Goal: Transaction & Acquisition: Purchase product/service

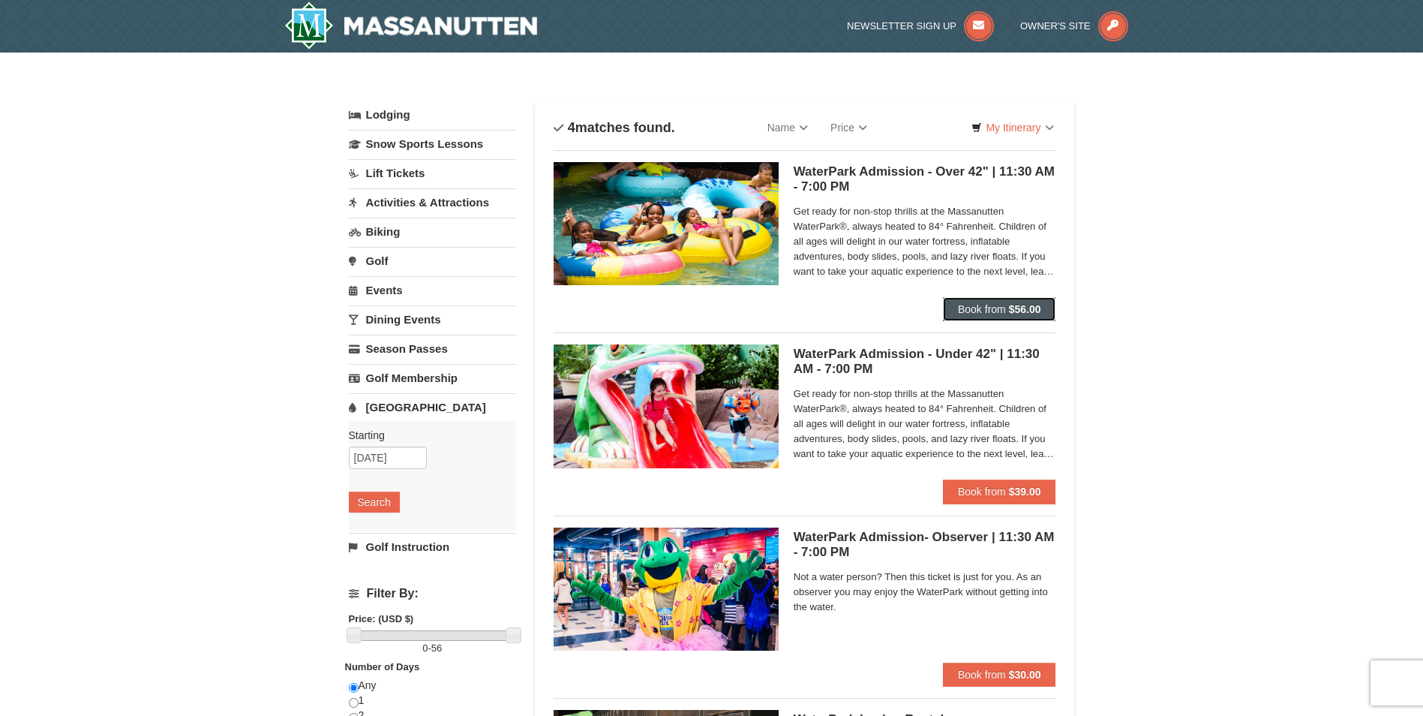
click at [1001, 299] on button "Book from $56.00" at bounding box center [999, 309] width 113 height 24
click at [1017, 308] on strong "$56.00" at bounding box center [1025, 309] width 32 height 12
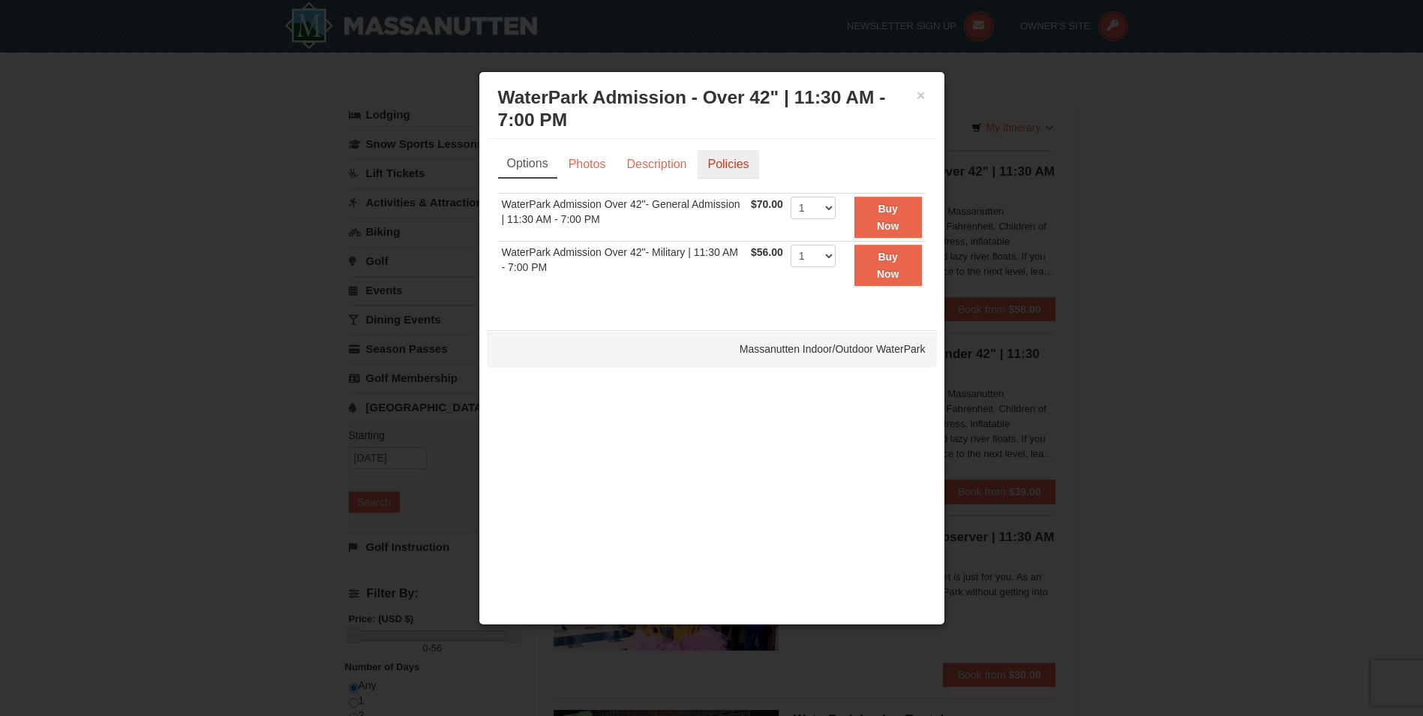
click at [741, 164] on link "Policies" at bounding box center [728, 164] width 61 height 29
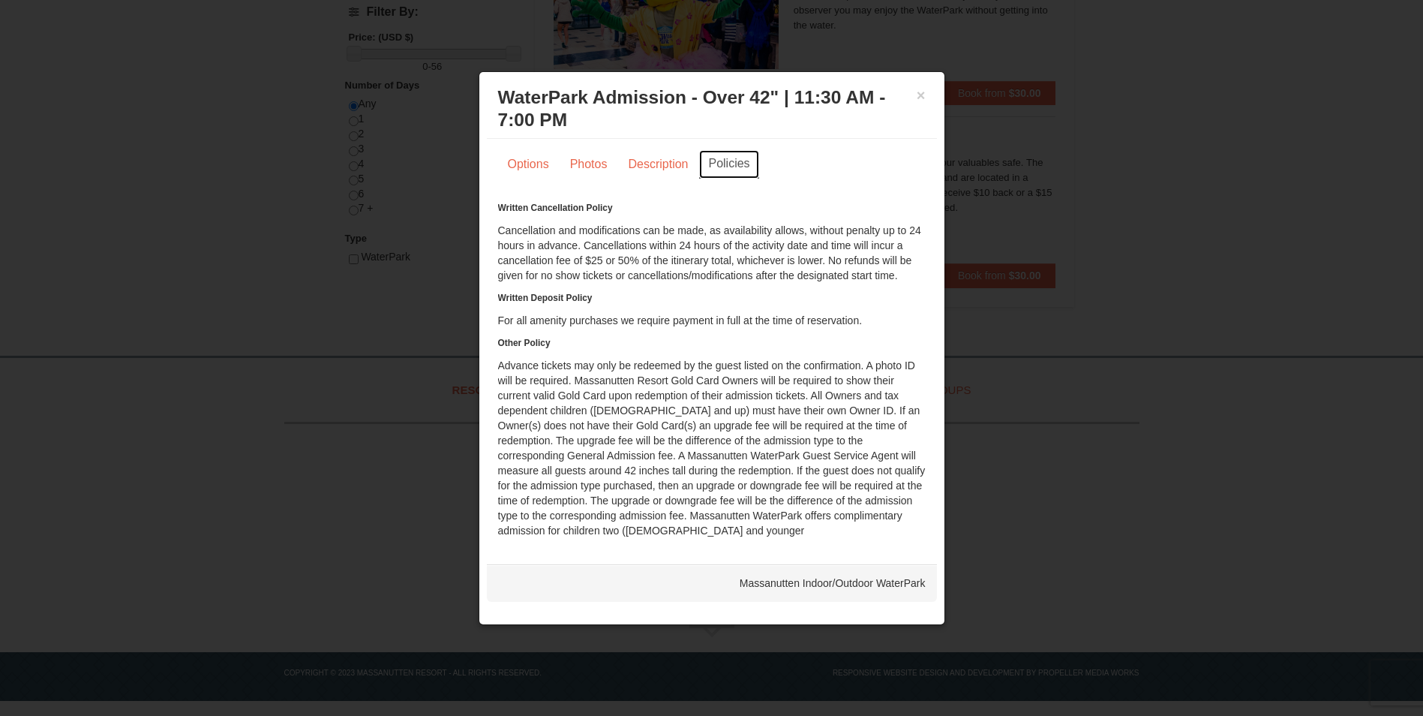
scroll to position [356, 0]
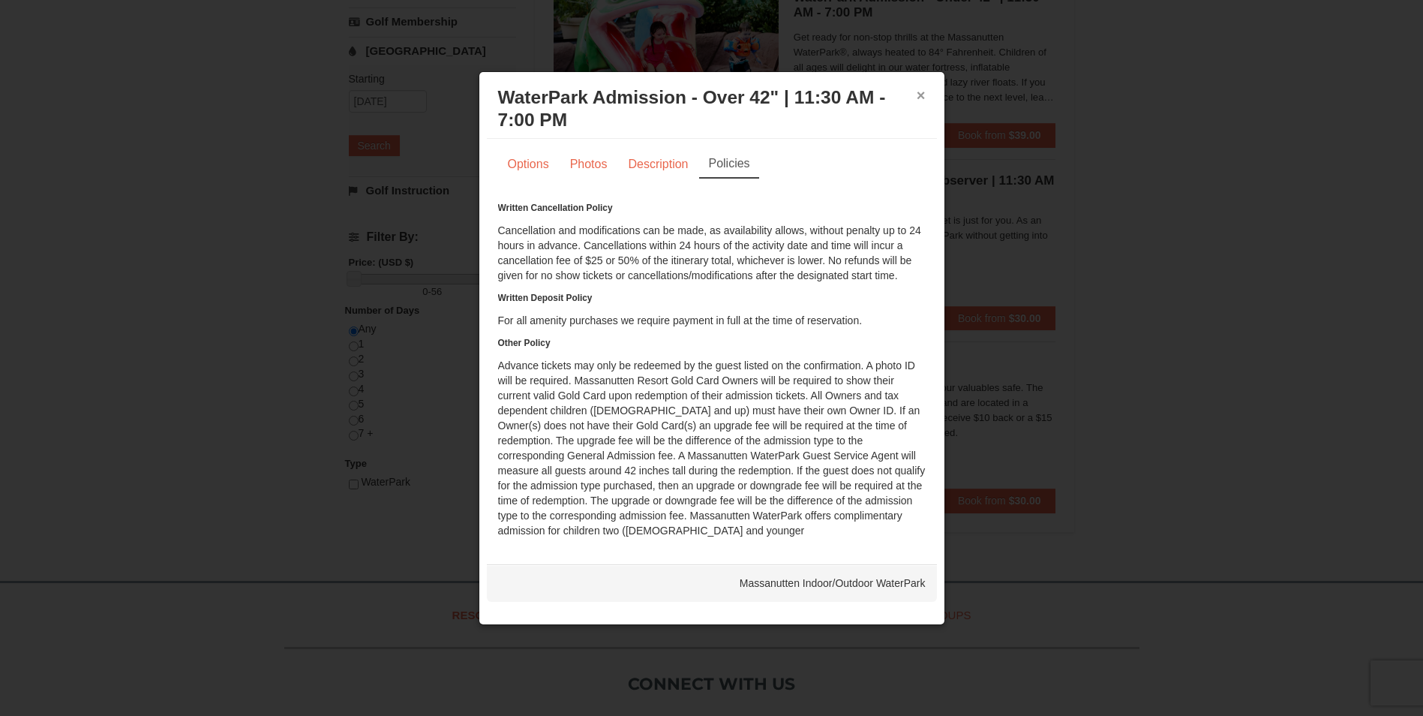
click at [920, 92] on button "×" at bounding box center [921, 95] width 9 height 15
drag, startPoint x: 920, startPoint y: 92, endPoint x: 930, endPoint y: 99, distance: 12.5
click at [920, 92] on button "×" at bounding box center [921, 95] width 9 height 15
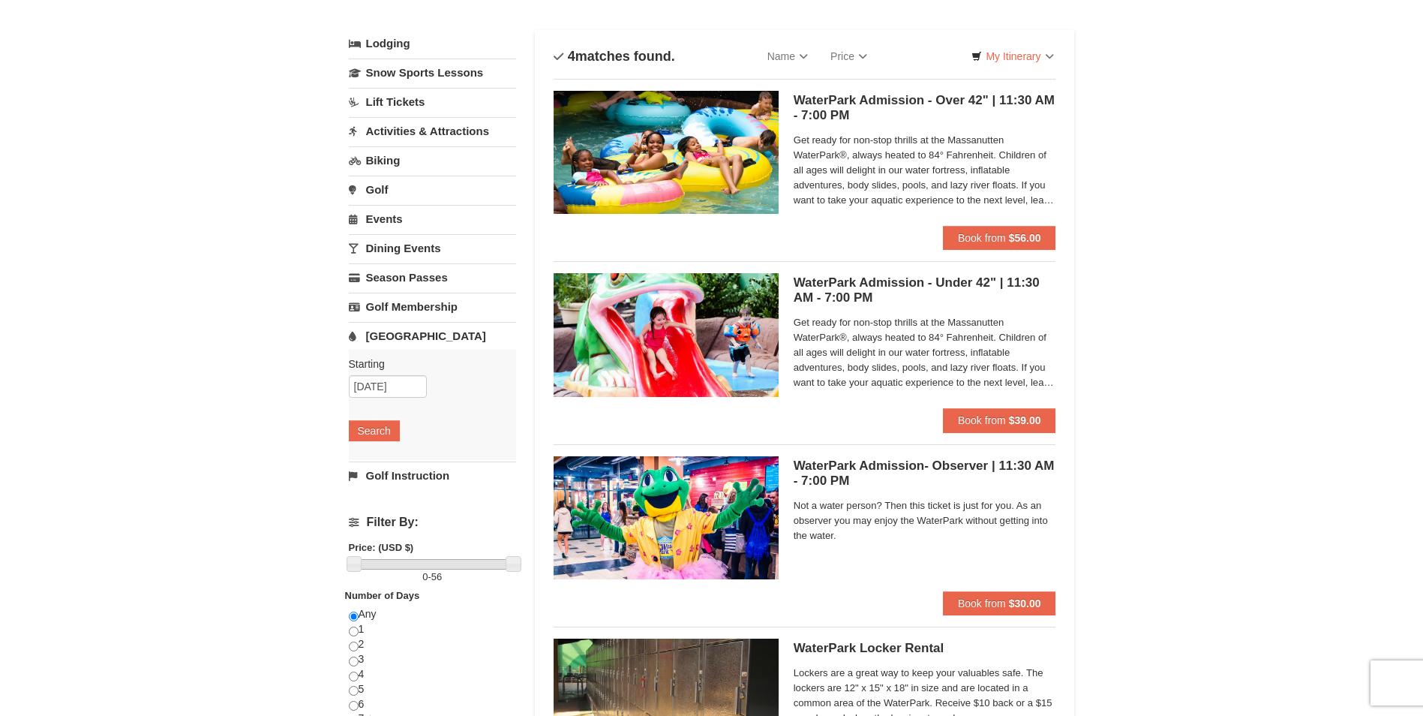
scroll to position [0, 0]
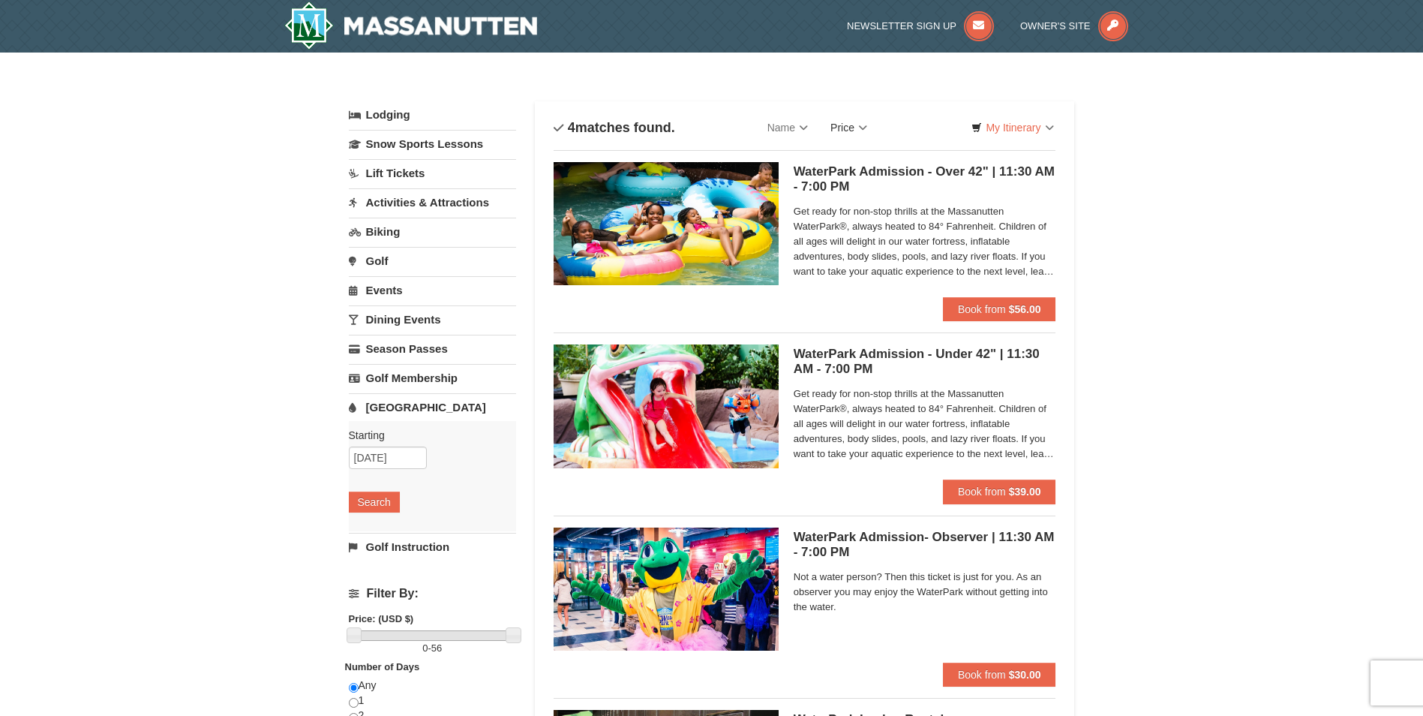
click at [849, 129] on link "Price" at bounding box center [848, 128] width 59 height 30
click at [1180, 236] on div "× Categories List Filter My Itinerary Questions? [PHONE_NUMBER] Lodging Arrival…" at bounding box center [711, 488] width 1423 height 870
click at [1001, 308] on span "Book from" at bounding box center [982, 309] width 48 height 12
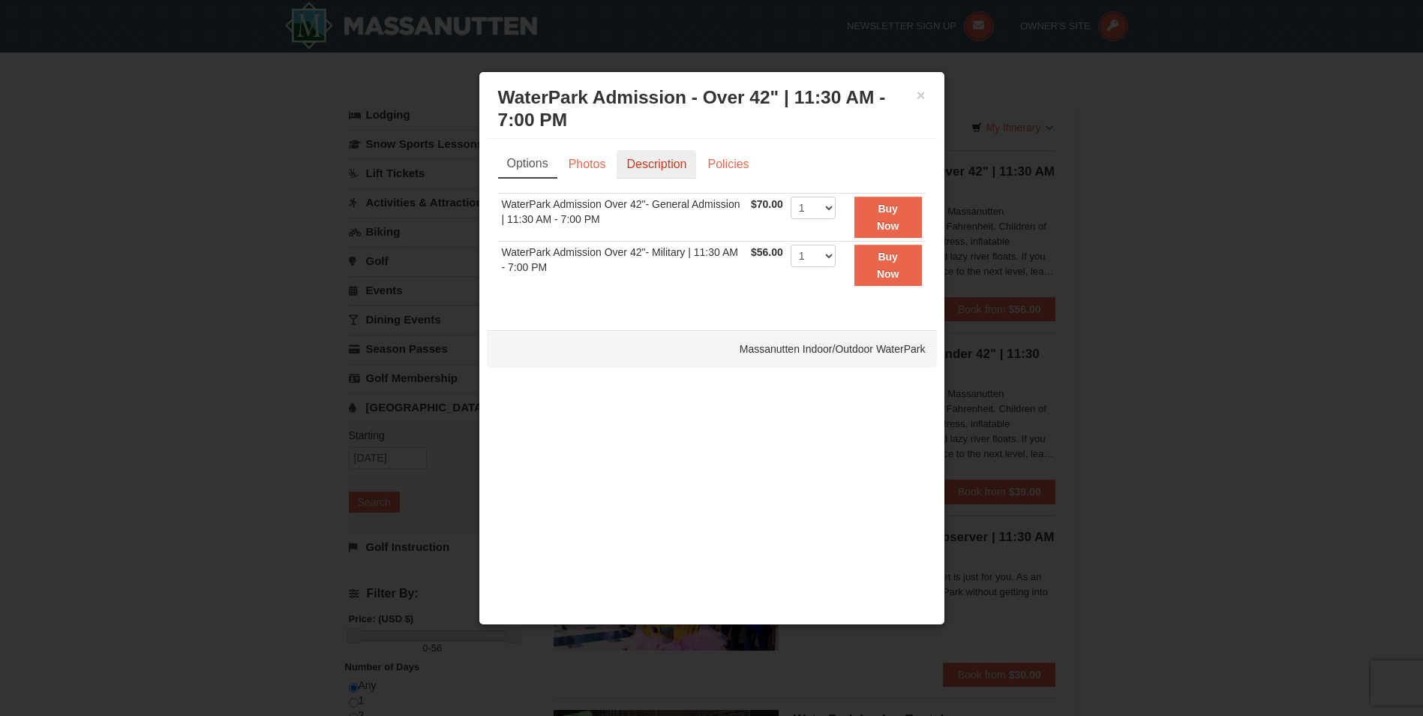
click at [674, 165] on link "Description" at bounding box center [657, 164] width 80 height 29
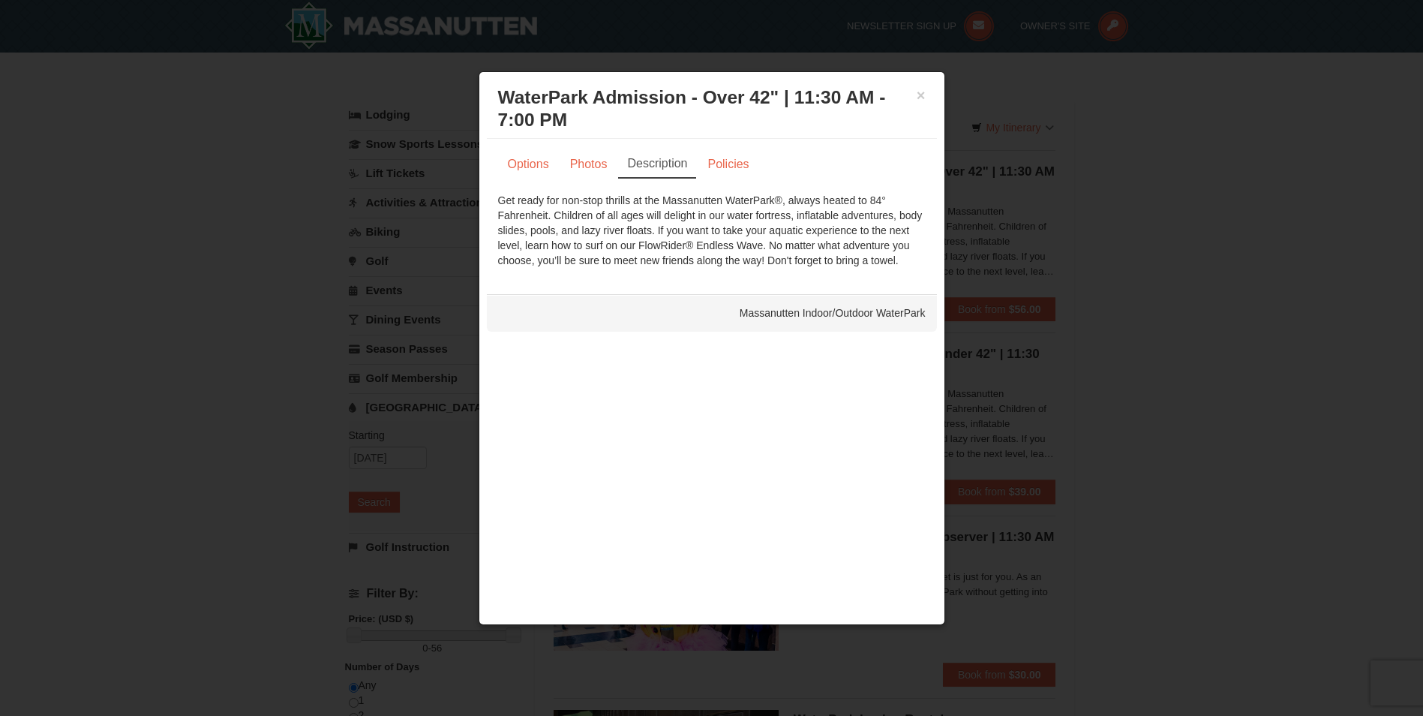
click at [674, 165] on link "Description" at bounding box center [657, 164] width 78 height 29
click at [529, 161] on link "Options" at bounding box center [528, 164] width 61 height 29
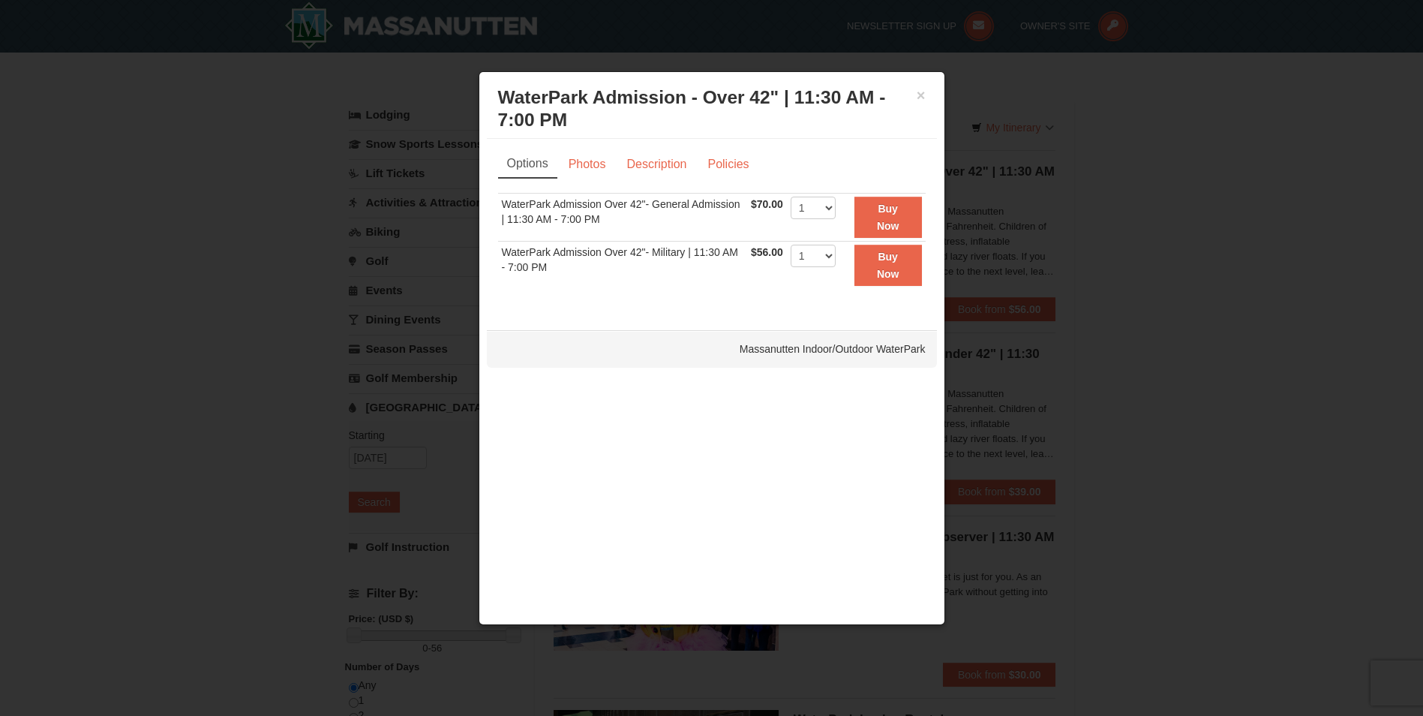
click at [621, 249] on td "WaterPark Admission Over 42"- Military | 11:30 AM - 7:00 PM" at bounding box center [623, 265] width 250 height 47
click at [574, 256] on td "WaterPark Admission Over 42"- Military | 11:30 AM - 7:00 PM" at bounding box center [623, 265] width 250 height 47
click at [825, 251] on select "1 2 3 4 5 6 7 8 9 10 11 12 13 14 15 16 17 18 19 20 21 22" at bounding box center [813, 256] width 45 height 23
select select "2"
click at [791, 245] on select "1 2 3 4 5 6 7 8 9 10 11 12 13 14 15 16 17 18 19 20 21 22" at bounding box center [813, 256] width 45 height 23
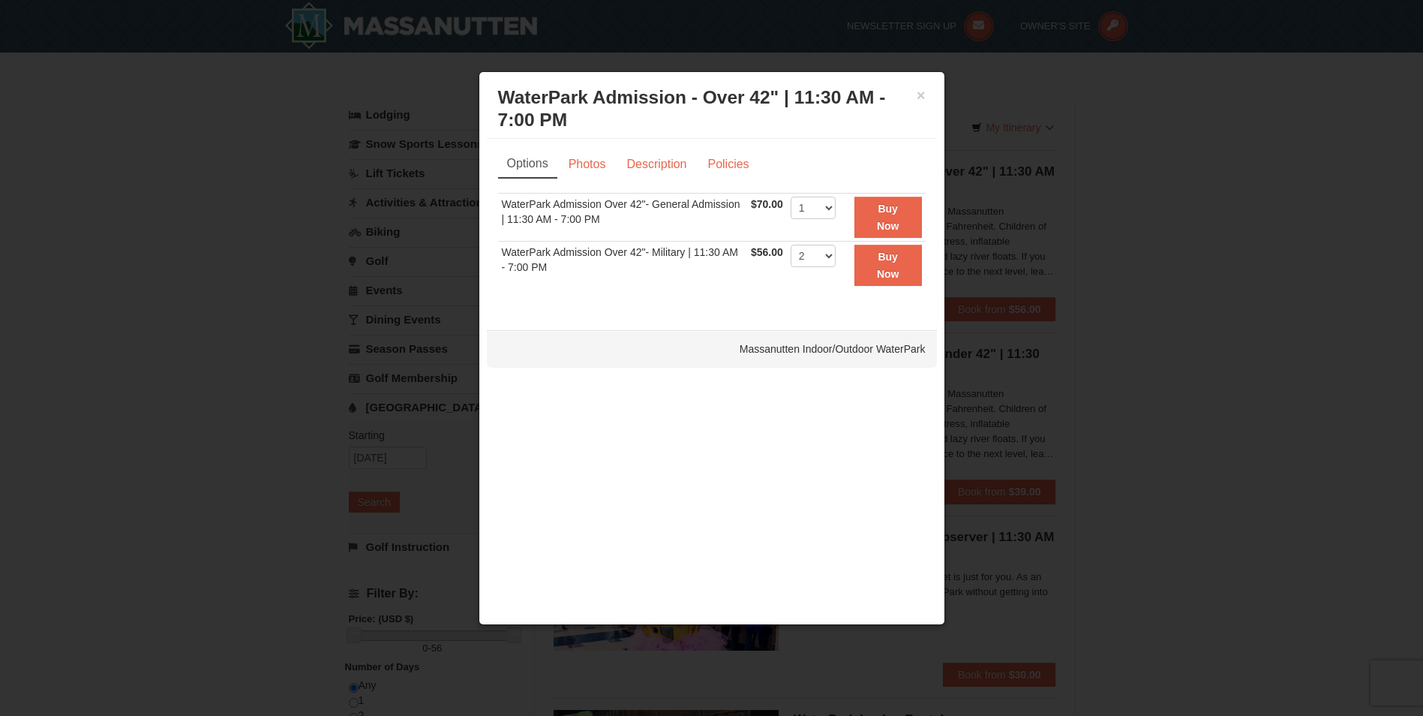
click at [792, 287] on td "1 2 3 4 5 6 7 8 9 10 11 12 13 14 15 16 17 18 19 20 21 22 23 24 25" at bounding box center [813, 265] width 53 height 47
click at [884, 263] on button "Buy Now" at bounding box center [889, 265] width 68 height 41
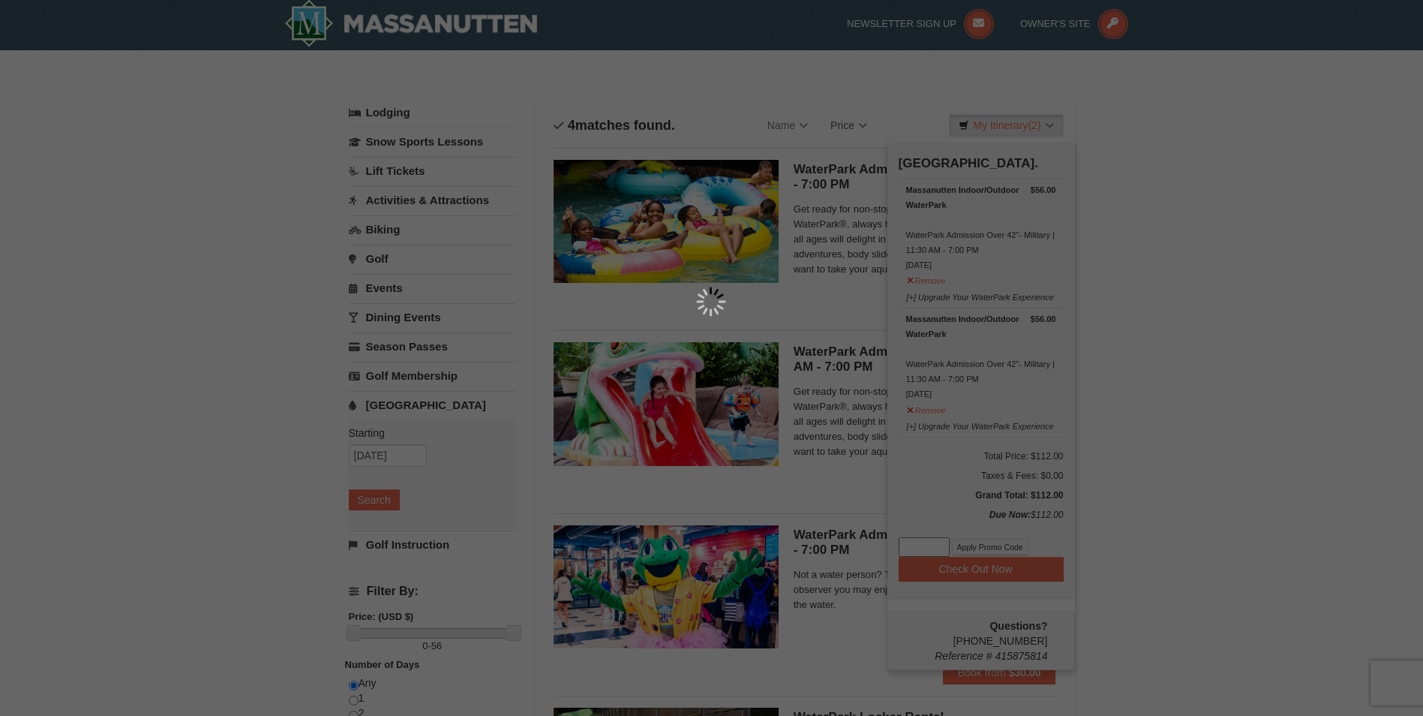
scroll to position [5, 0]
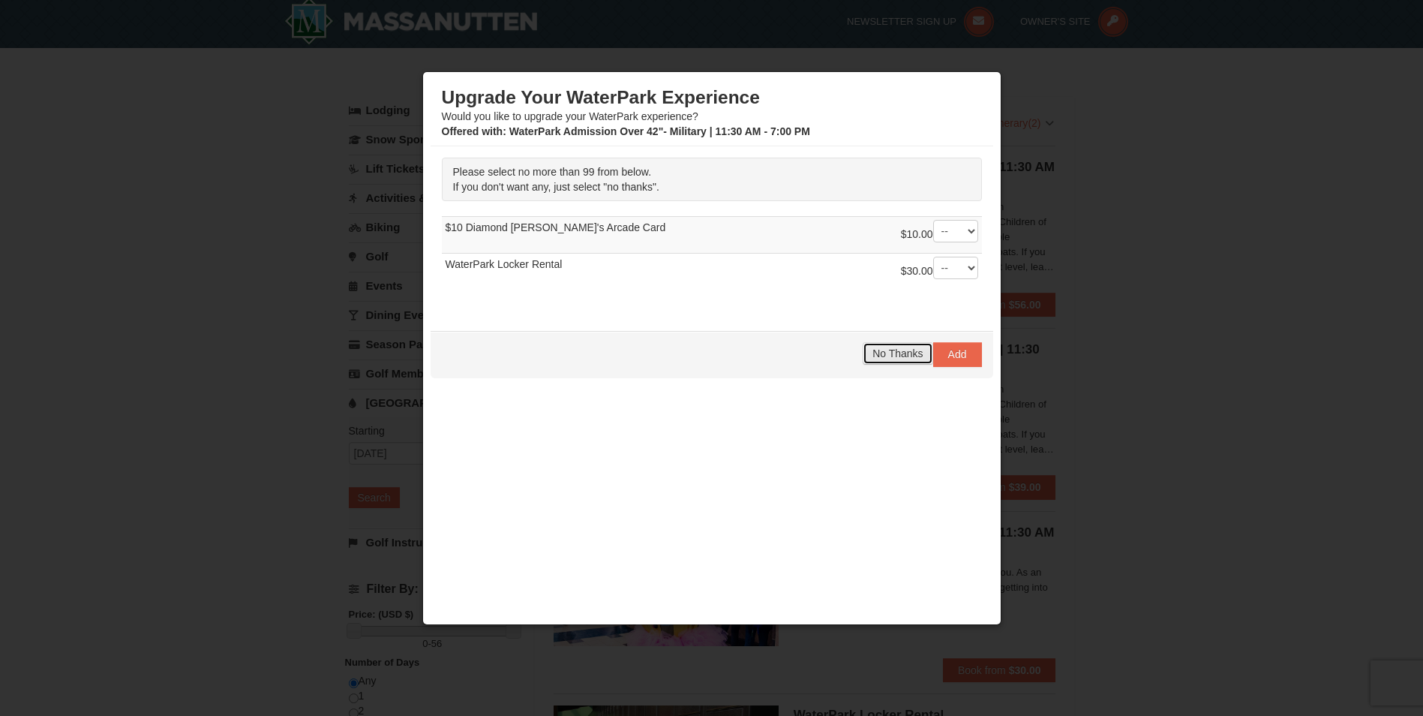
click at [880, 350] on span "No Thanks" at bounding box center [898, 353] width 50 height 12
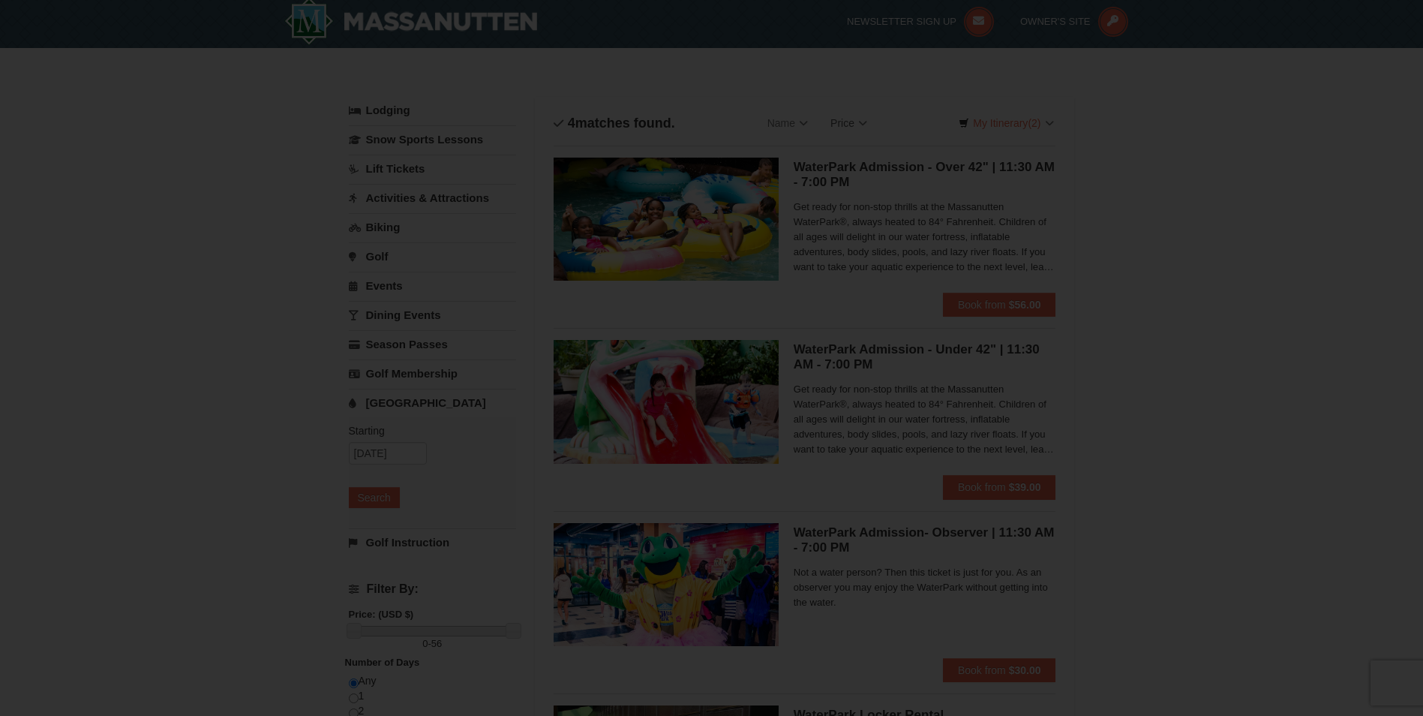
click at [880, 350] on div "Upgrade Your WaterPark Experience Would you like to upgrade your WaterPark expe…" at bounding box center [712, 92] width 563 height 525
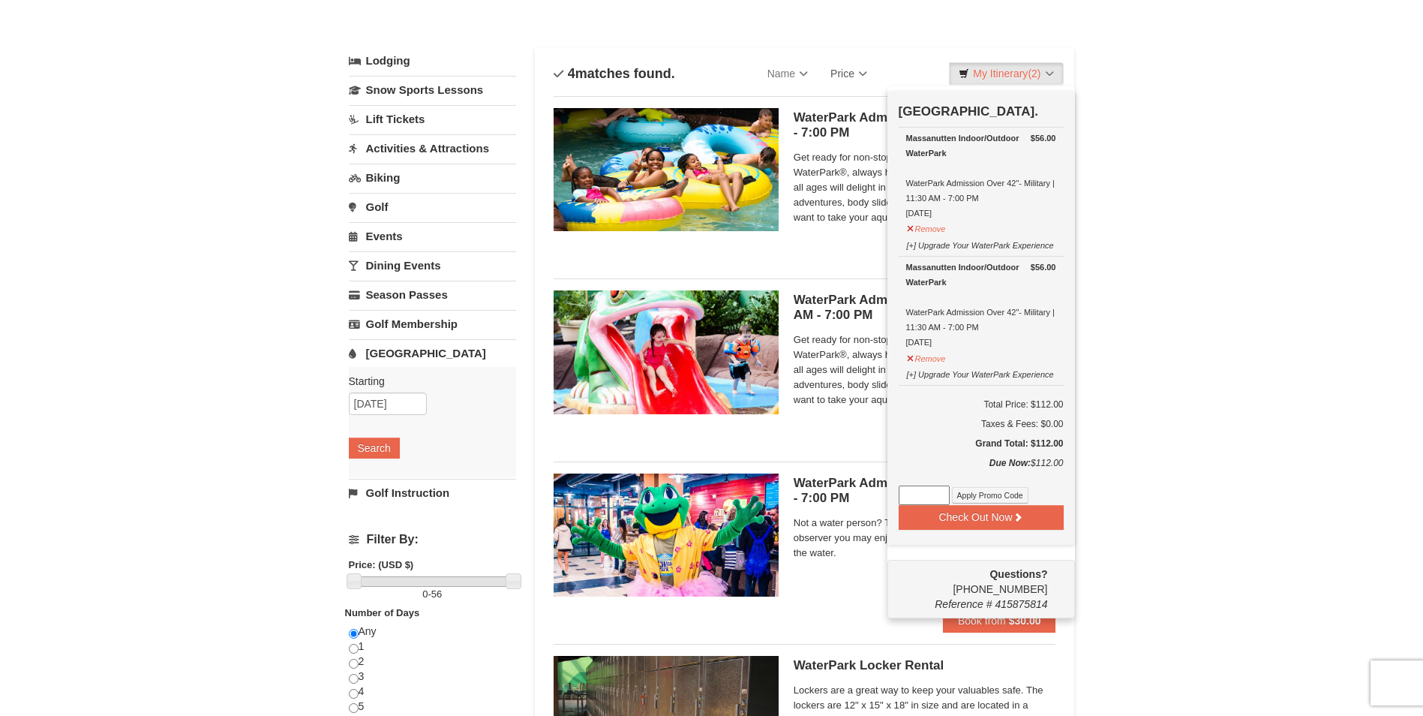
scroll to position [0, 0]
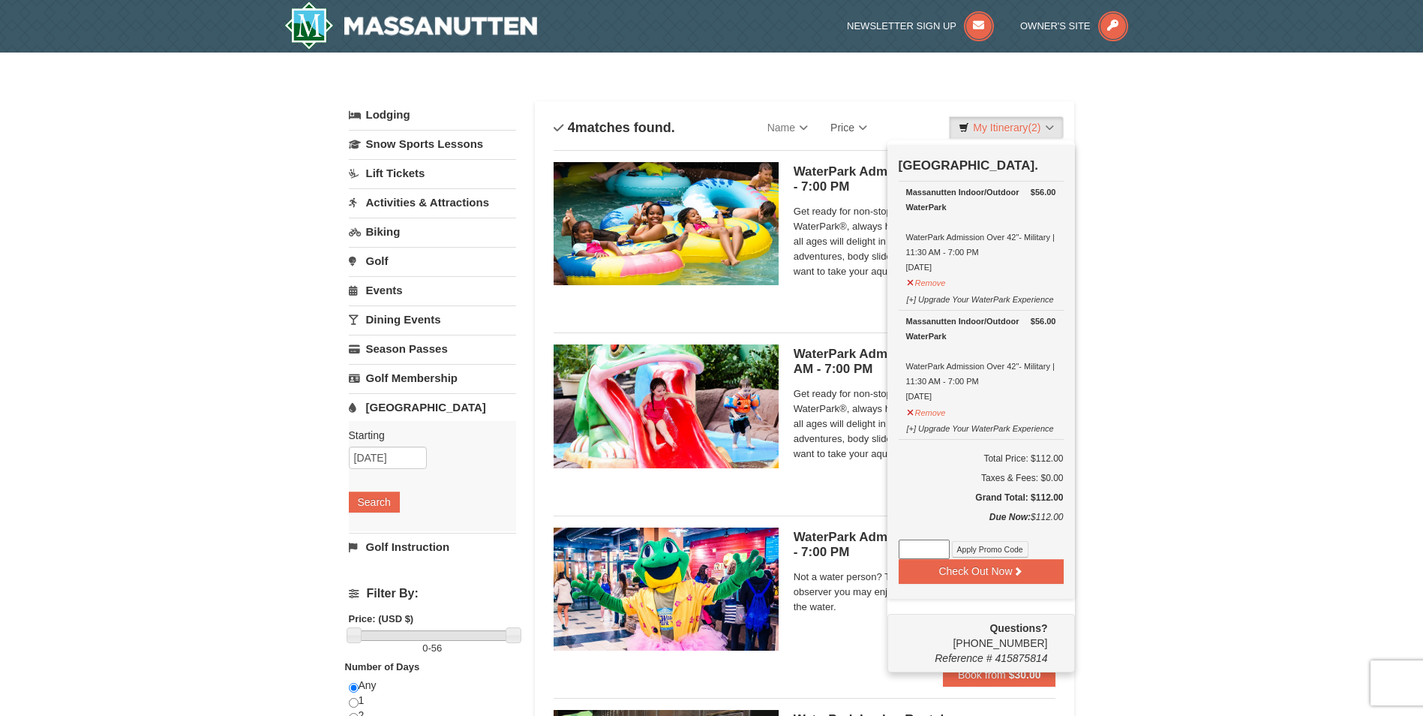
click at [1231, 375] on div "× Categories List Filter My Itinerary (2) Check Out Now [GEOGRAPHIC_DATA]. $56.…" at bounding box center [711, 488] width 1423 height 870
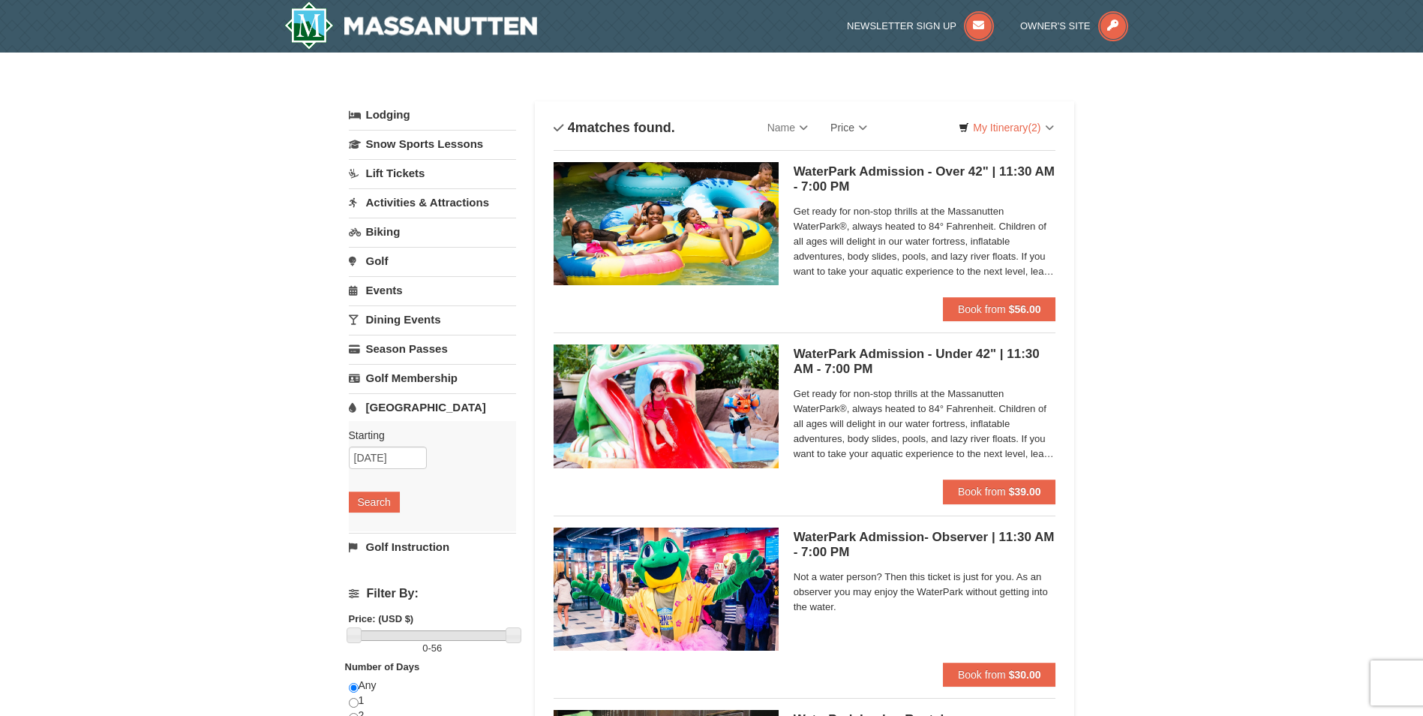
click at [846, 200] on div "WaterPark Admission - Over 42" | 11:30 AM - 7:00 PM Massanutten Indoor/Outdoor …" at bounding box center [925, 229] width 263 height 135
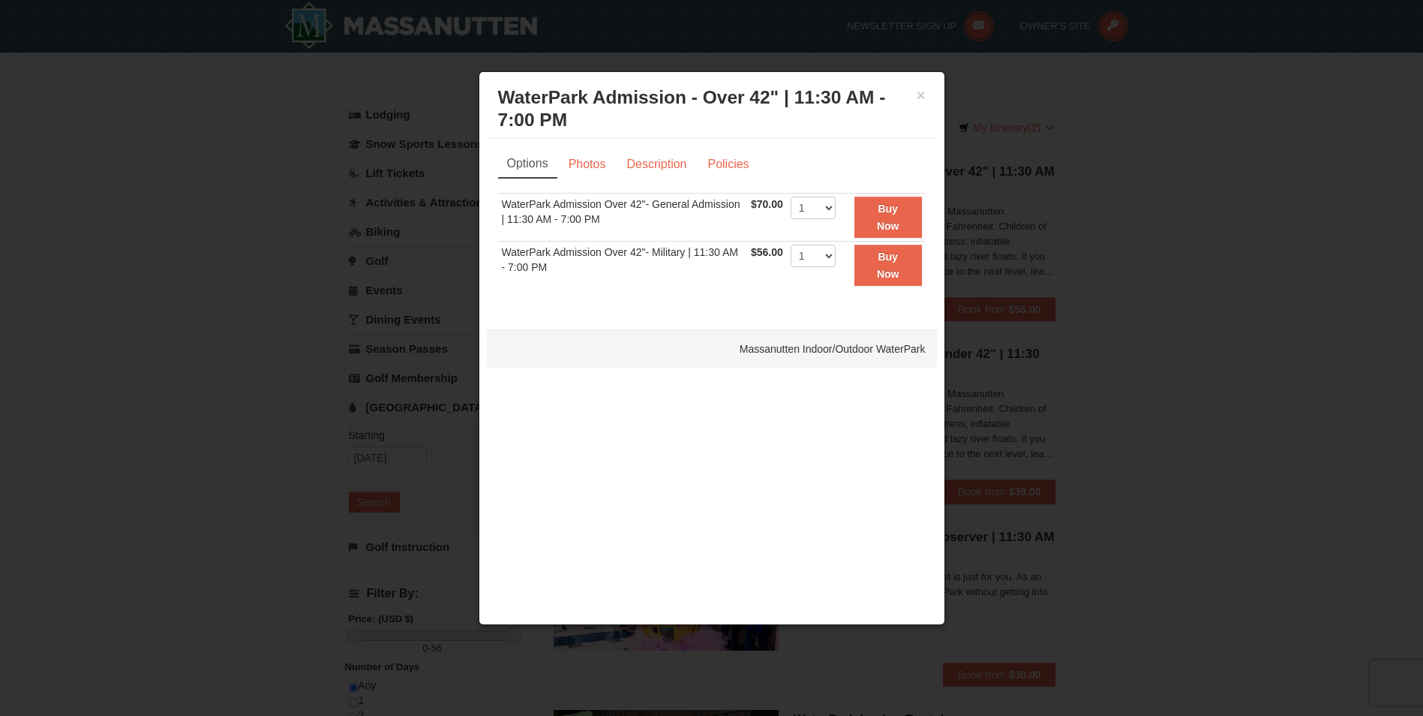
click at [728, 189] on div "Options Photos Description Policies Sorry, no matches found. Please remove some…" at bounding box center [712, 227] width 428 height 154
click at [682, 206] on td "WaterPark Admission Over 42"- General Admission | 11:30 AM - 7:00 PM" at bounding box center [623, 218] width 250 height 48
click at [654, 162] on link "Description" at bounding box center [657, 164] width 80 height 29
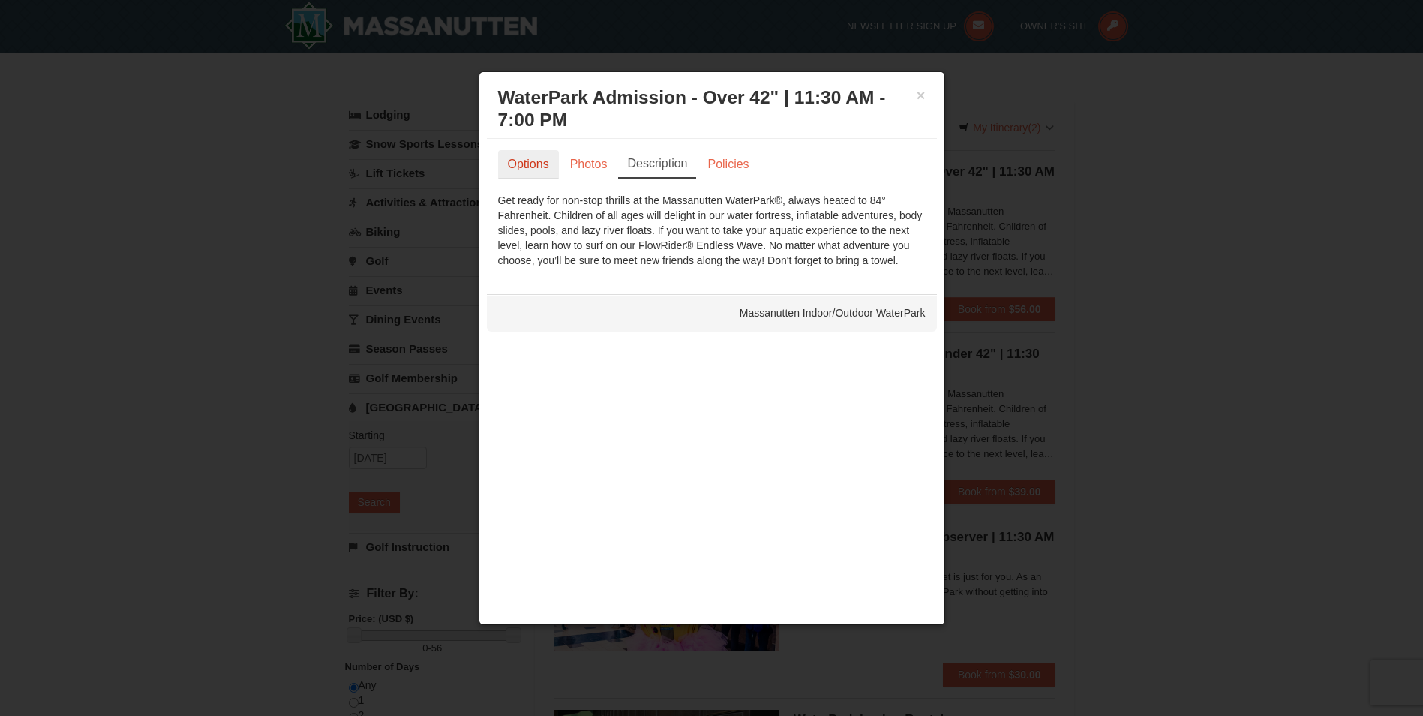
click at [520, 167] on link "Options" at bounding box center [528, 164] width 61 height 29
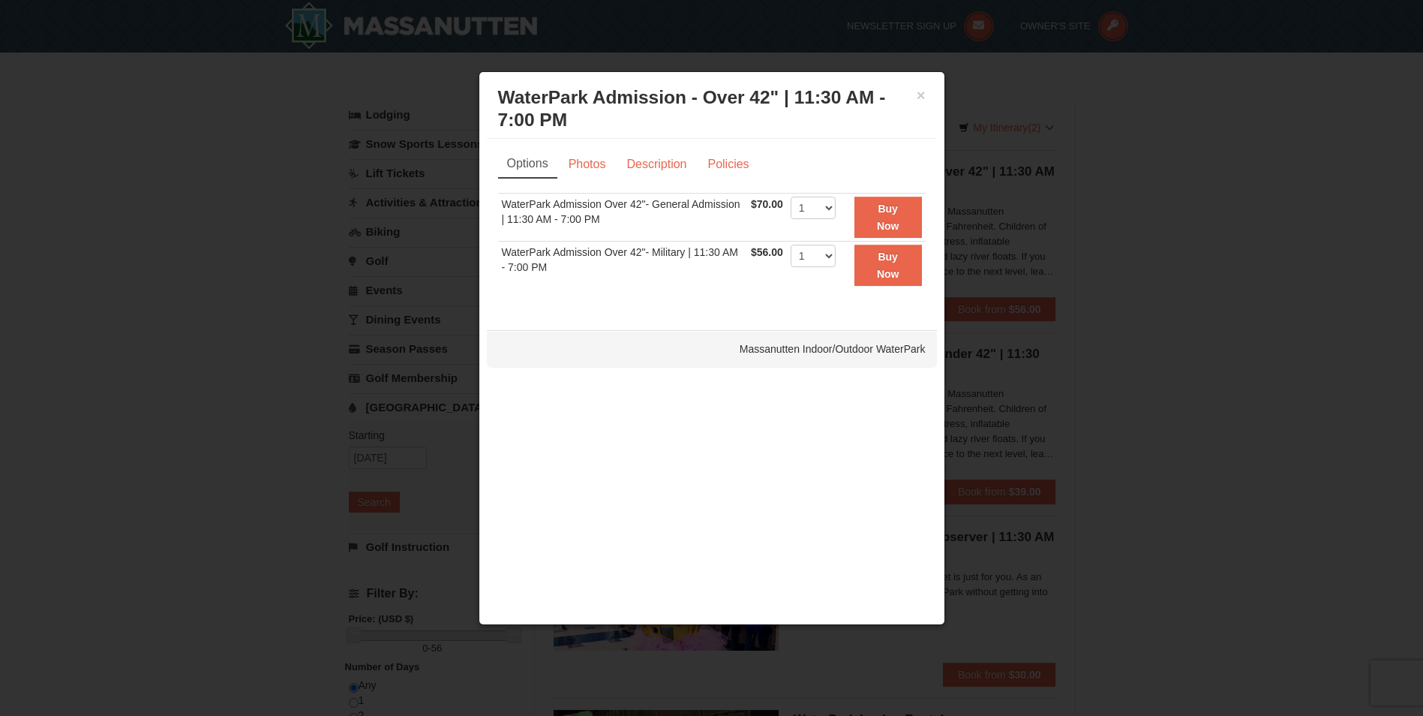
click at [531, 214] on td "WaterPark Admission Over 42"- General Admission | 11:30 AM - 7:00 PM" at bounding box center [623, 218] width 250 height 48
click at [597, 162] on link "Photos" at bounding box center [587, 164] width 57 height 29
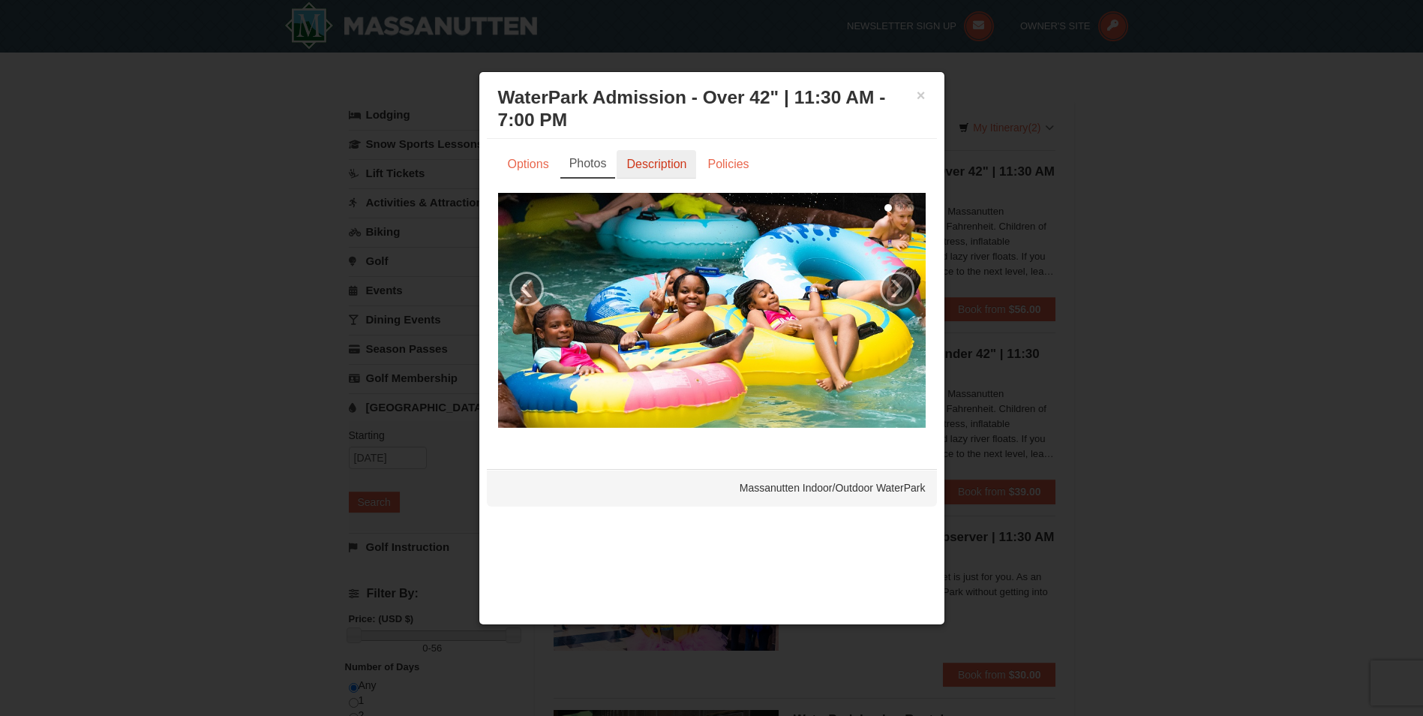
click at [681, 166] on link "Description" at bounding box center [657, 164] width 80 height 29
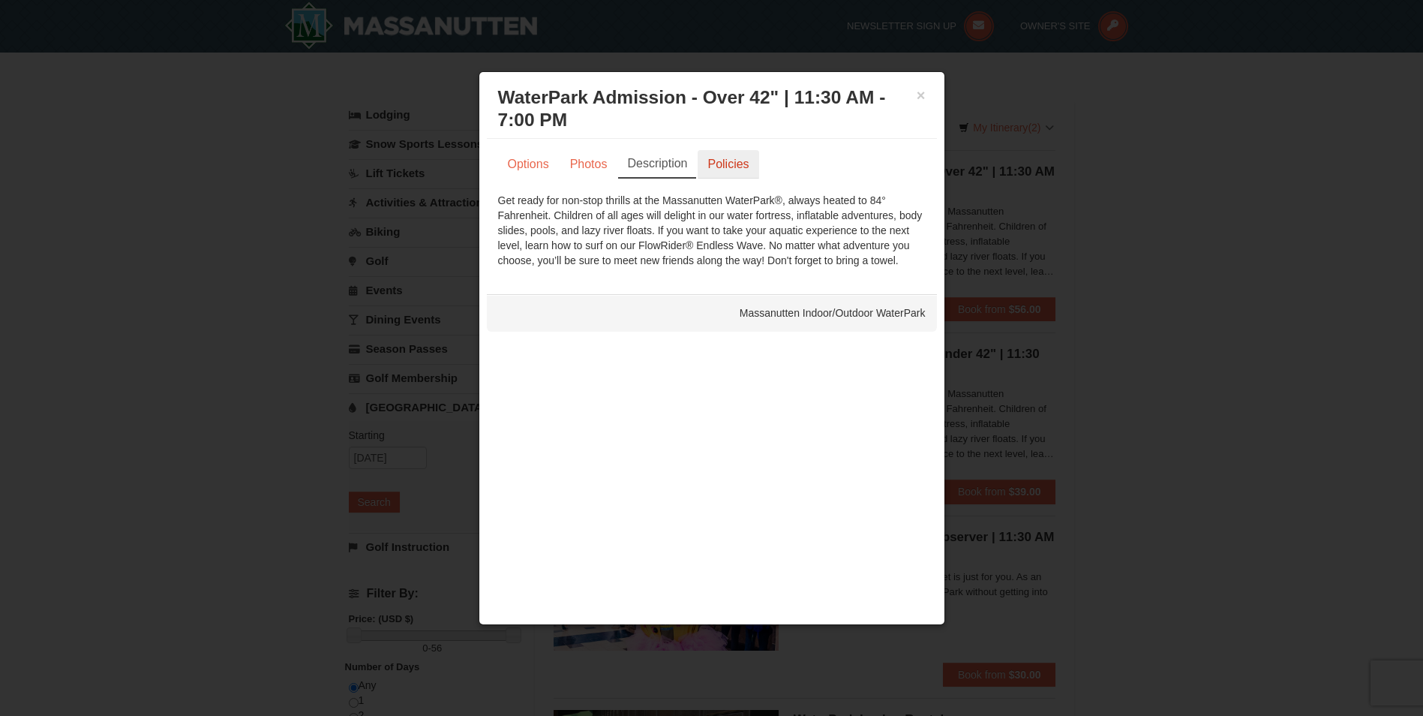
click at [723, 161] on link "Policies" at bounding box center [728, 164] width 61 height 29
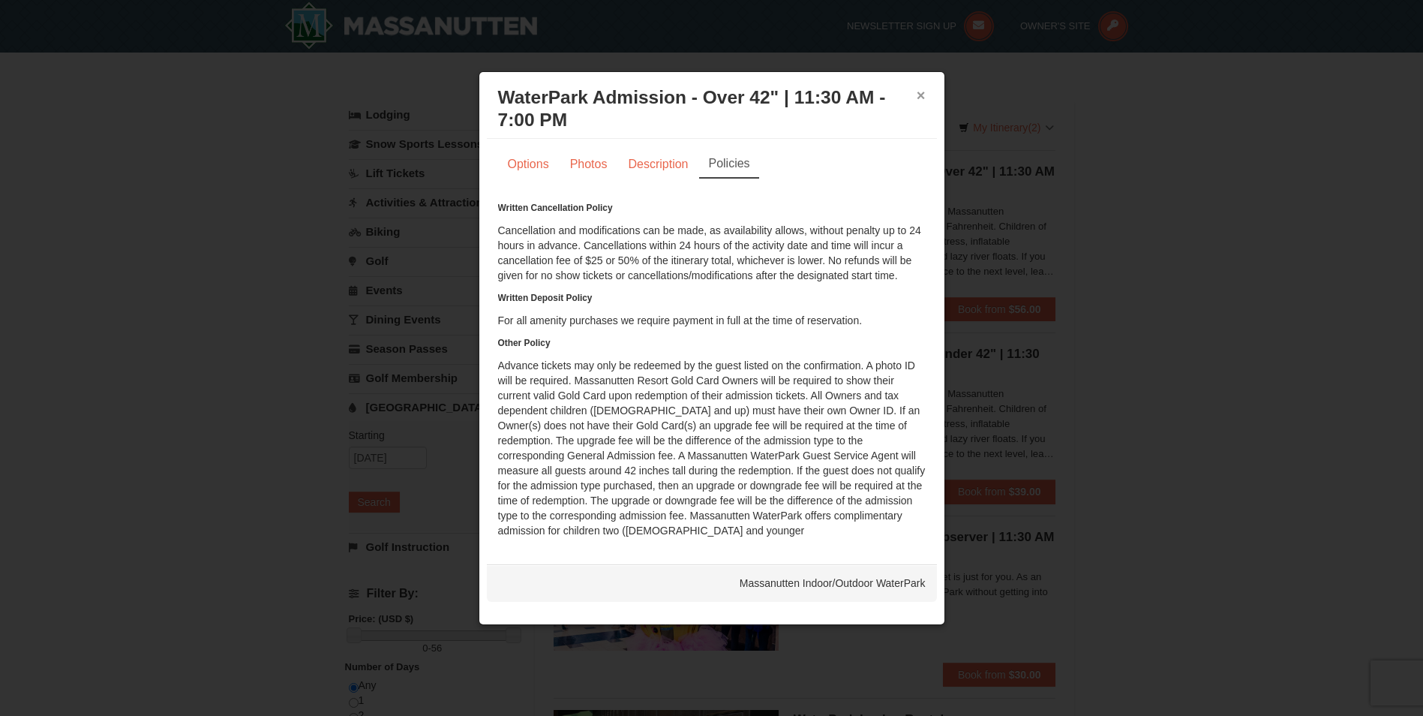
click at [917, 91] on button "×" at bounding box center [921, 95] width 9 height 15
